Goal: Task Accomplishment & Management: Manage account settings

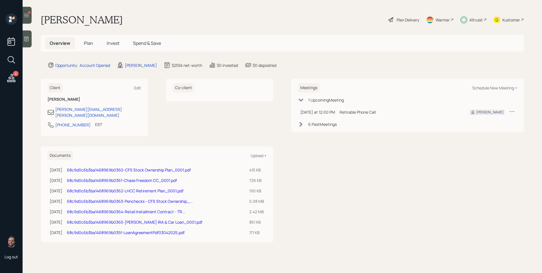
click at [116, 43] on span "Invest" at bounding box center [113, 43] width 13 height 6
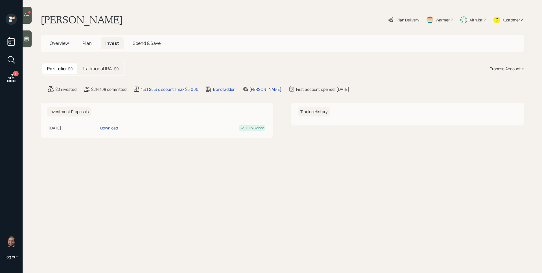
click at [116, 71] on div "$0" at bounding box center [116, 69] width 5 height 6
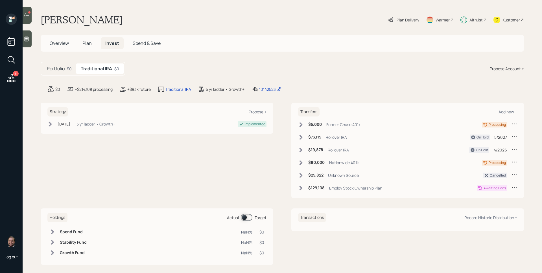
click at [318, 188] on h6 "$129,108" at bounding box center [317, 188] width 16 height 5
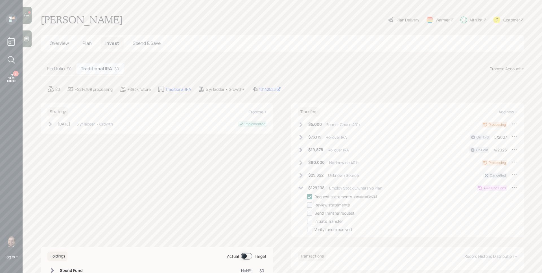
click at [512, 189] on icon at bounding box center [515, 188] width 6 height 6
click at [488, 204] on div "Cancel Transfer" at bounding box center [497, 203] width 41 height 5
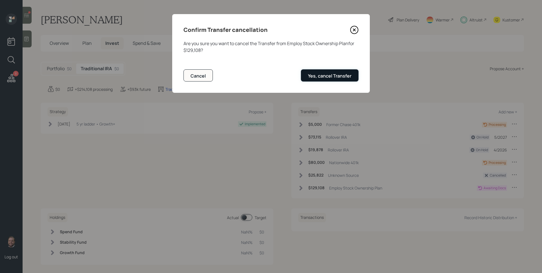
click at [334, 80] on button "Yes, cancel Transfer" at bounding box center [330, 75] width 58 height 12
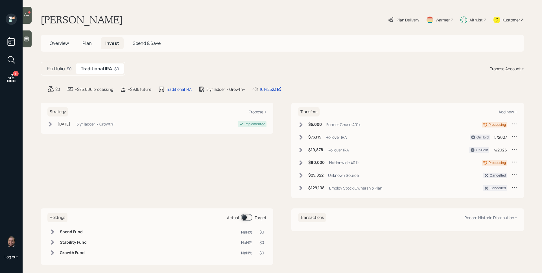
click at [334, 80] on main "[PERSON_NAME] Plan Delivery Warmer Altruist Kustomer Overview Plan Invest Spend…" at bounding box center [283, 136] width 520 height 273
click at [88, 42] on span "Plan" at bounding box center [86, 43] width 9 height 6
